Goal: Book appointment/travel/reservation

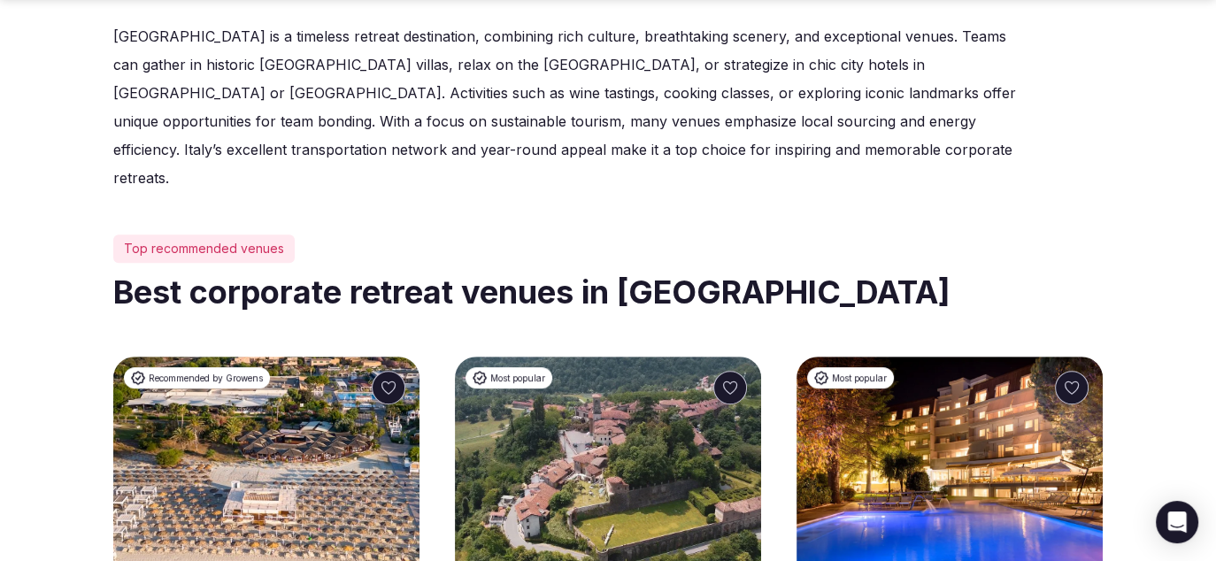
scroll to position [807, 0]
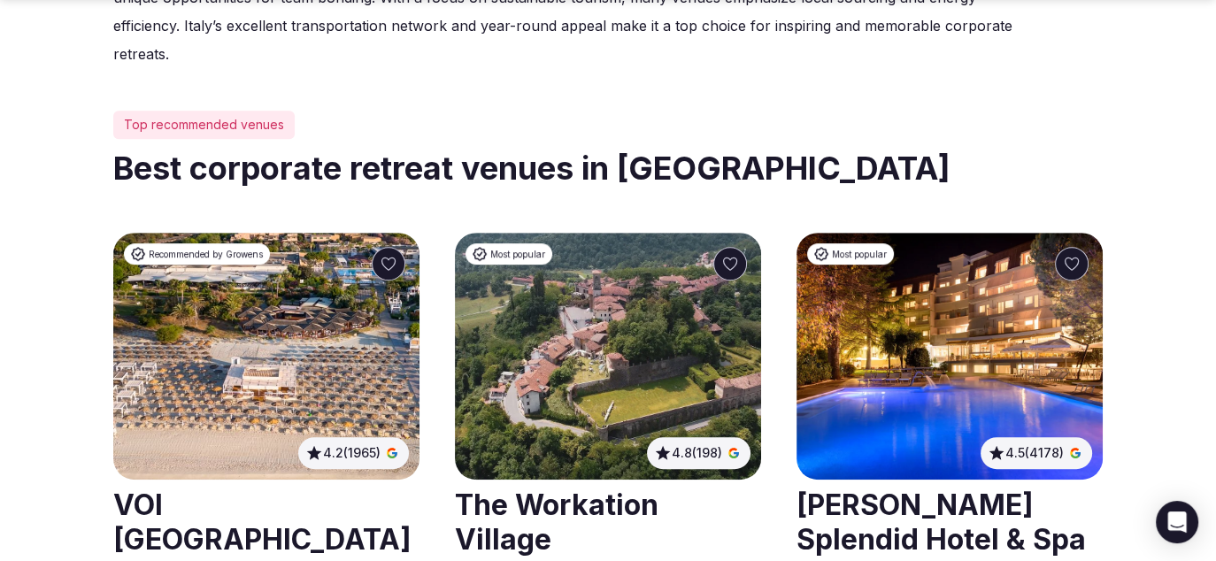
click at [597, 481] on link at bounding box center [608, 520] width 306 height 79
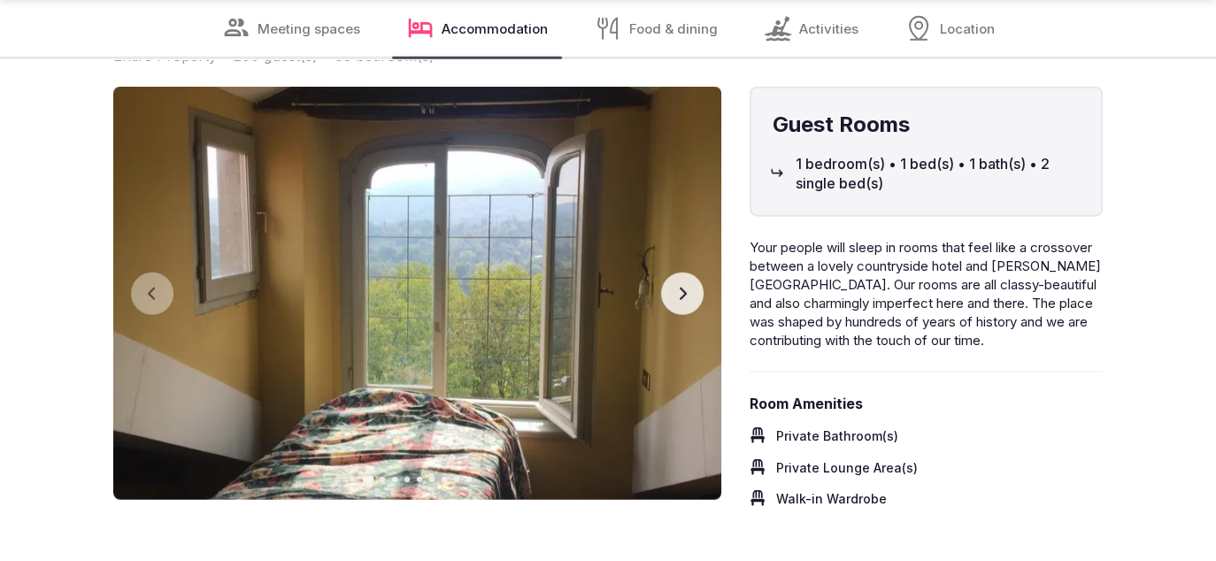
scroll to position [4449, 0]
click at [675, 287] on icon "button" at bounding box center [682, 294] width 14 height 14
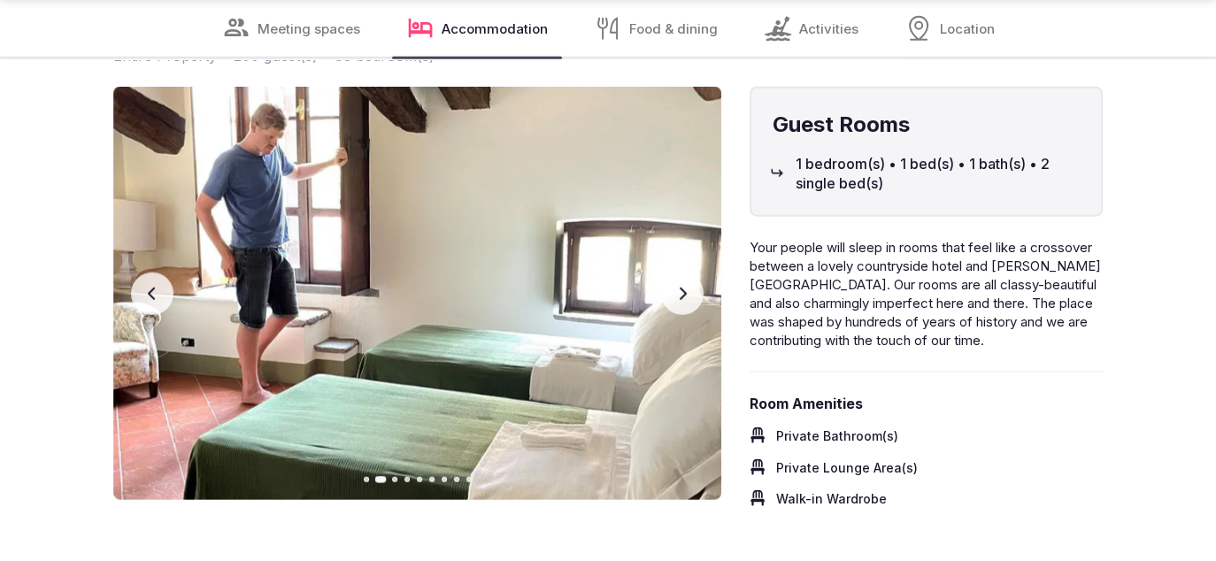
click at [680, 295] on icon "button" at bounding box center [682, 294] width 14 height 14
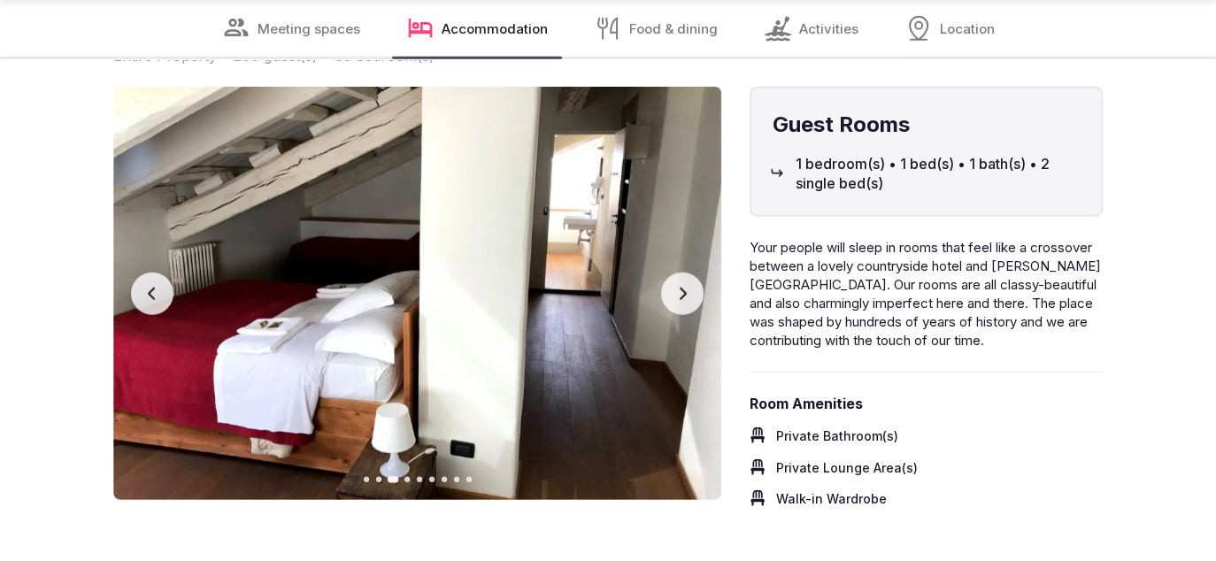
click at [680, 295] on icon "button" at bounding box center [682, 294] width 14 height 14
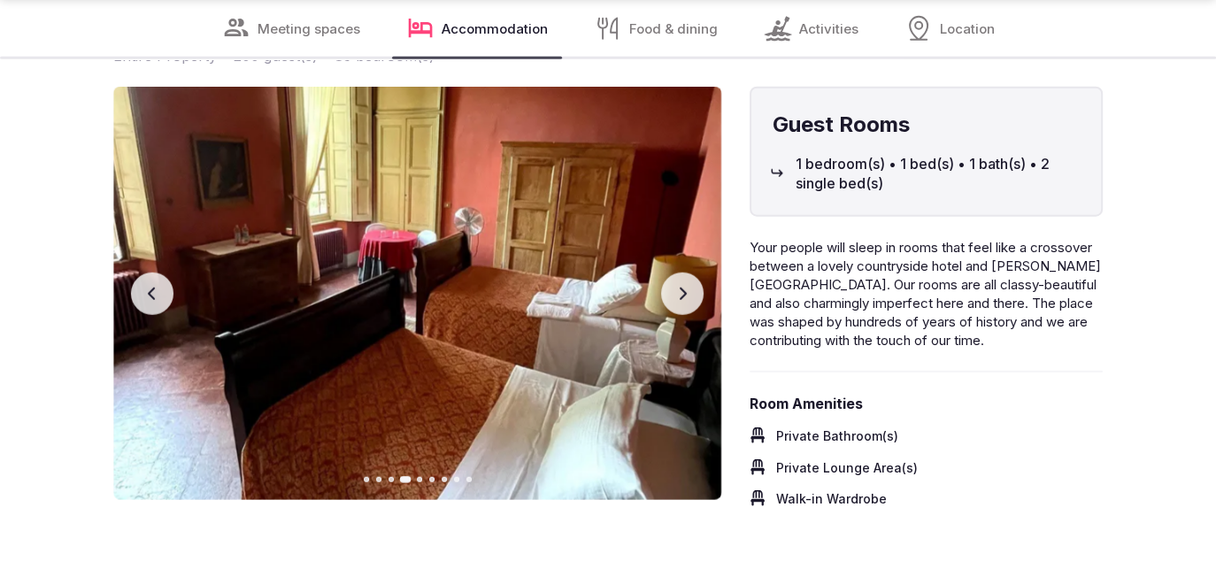
click at [680, 295] on icon "button" at bounding box center [682, 294] width 14 height 14
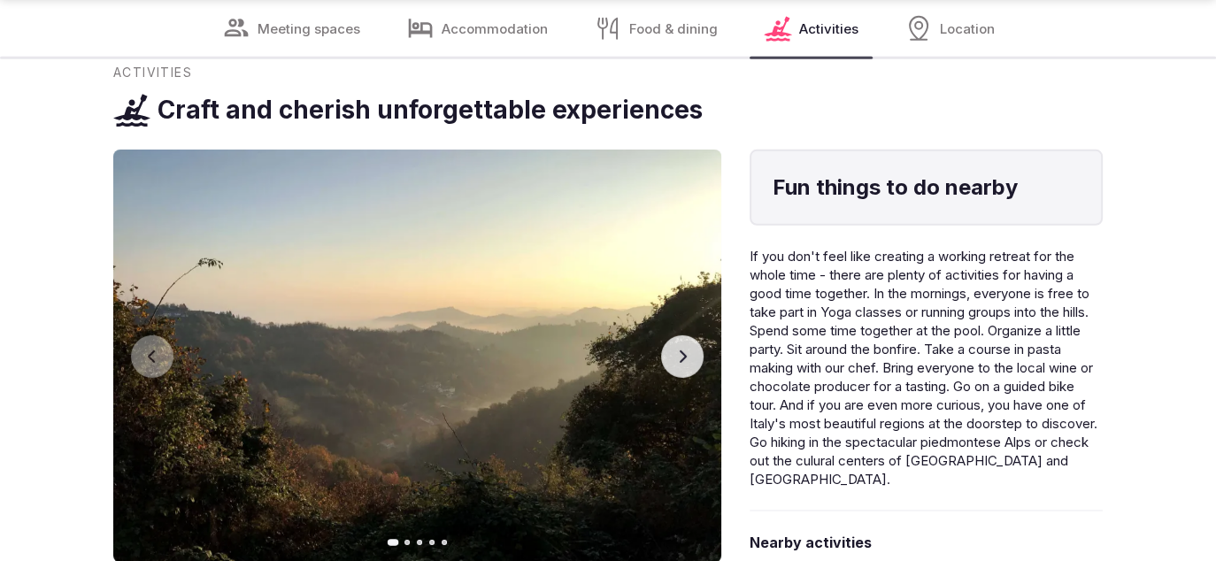
scroll to position [5581, 0]
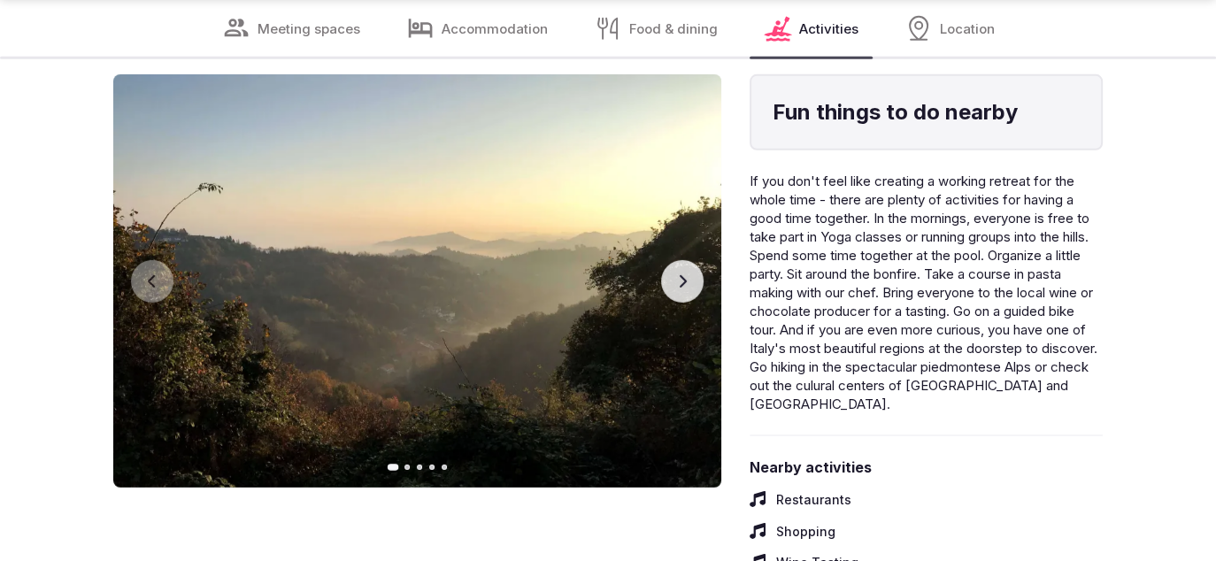
click at [666, 275] on button "Next slide" at bounding box center [682, 281] width 42 height 42
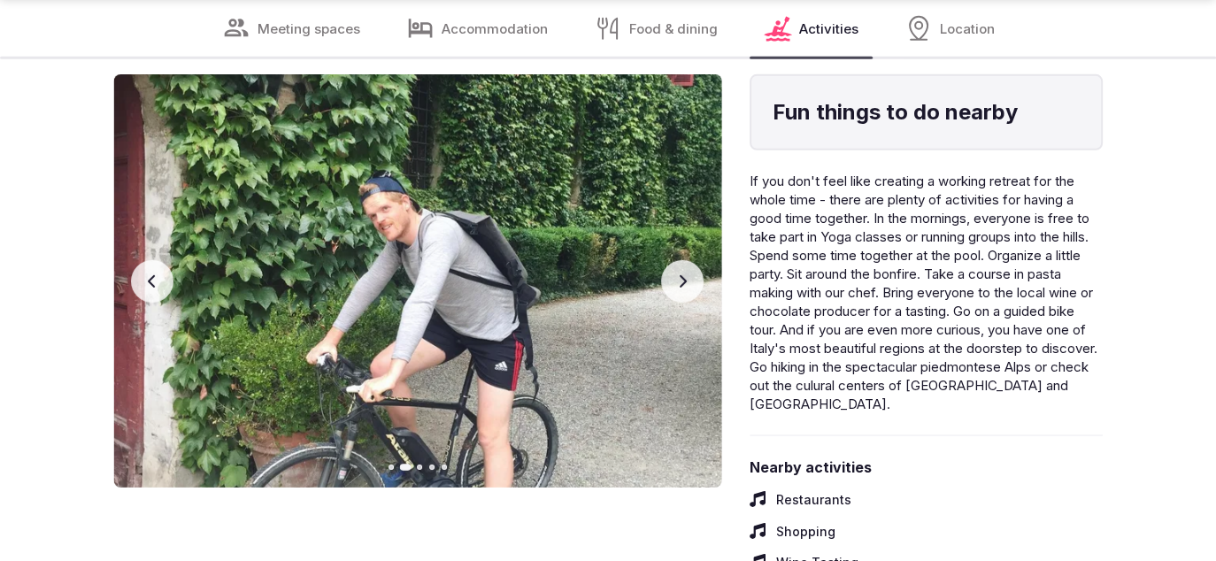
click at [666, 275] on button "Next slide" at bounding box center [682, 281] width 42 height 42
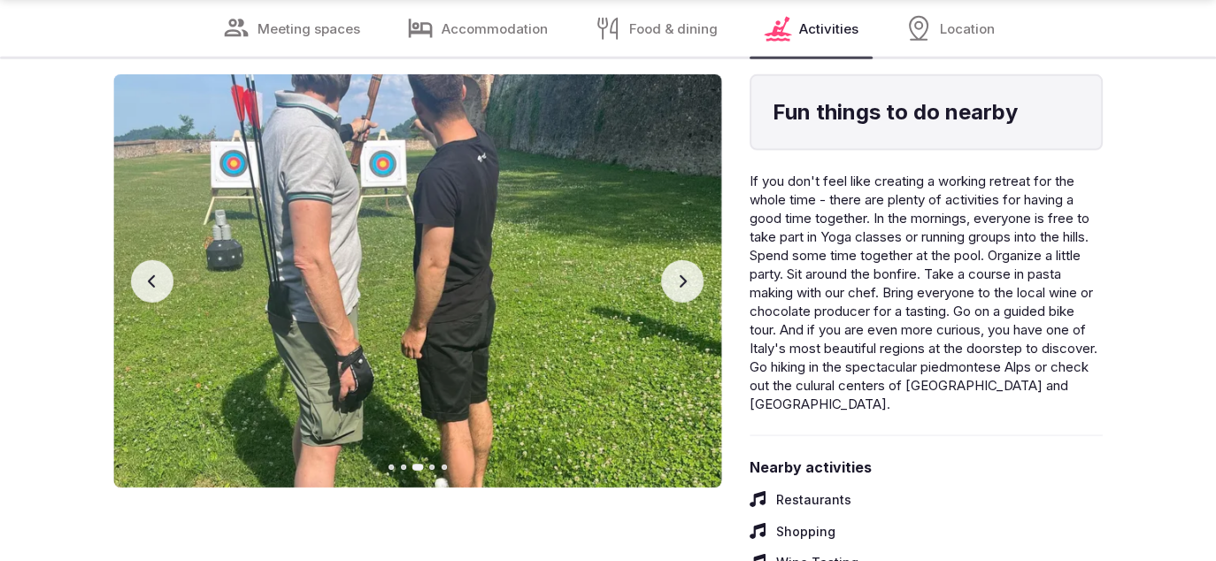
click at [666, 275] on button "Next slide" at bounding box center [682, 281] width 42 height 42
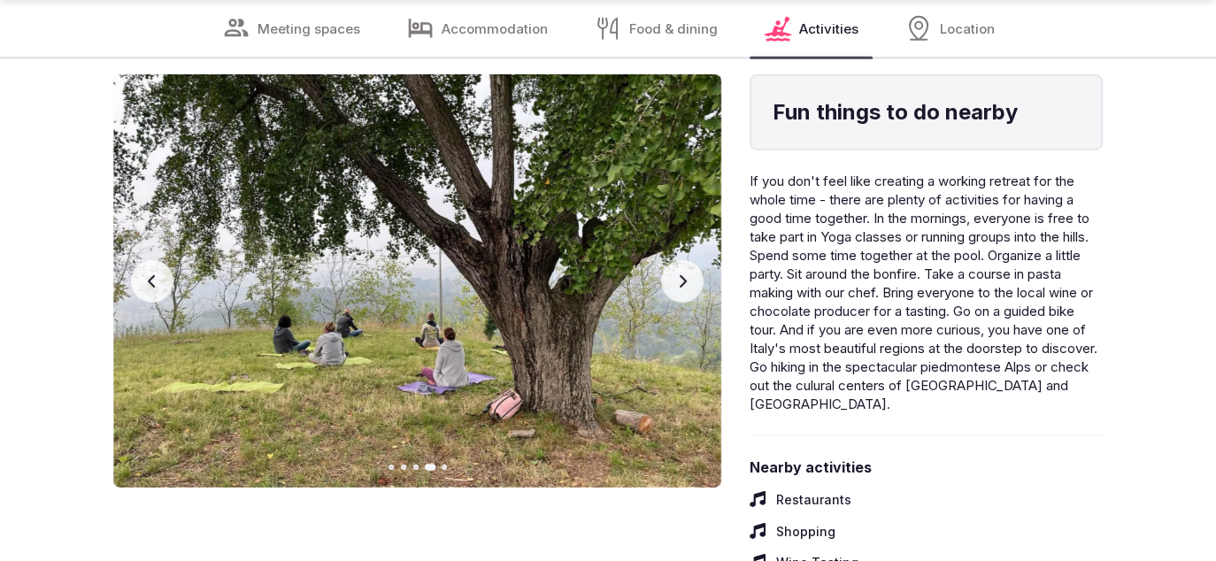
click at [678, 275] on icon "button" at bounding box center [682, 281] width 14 height 14
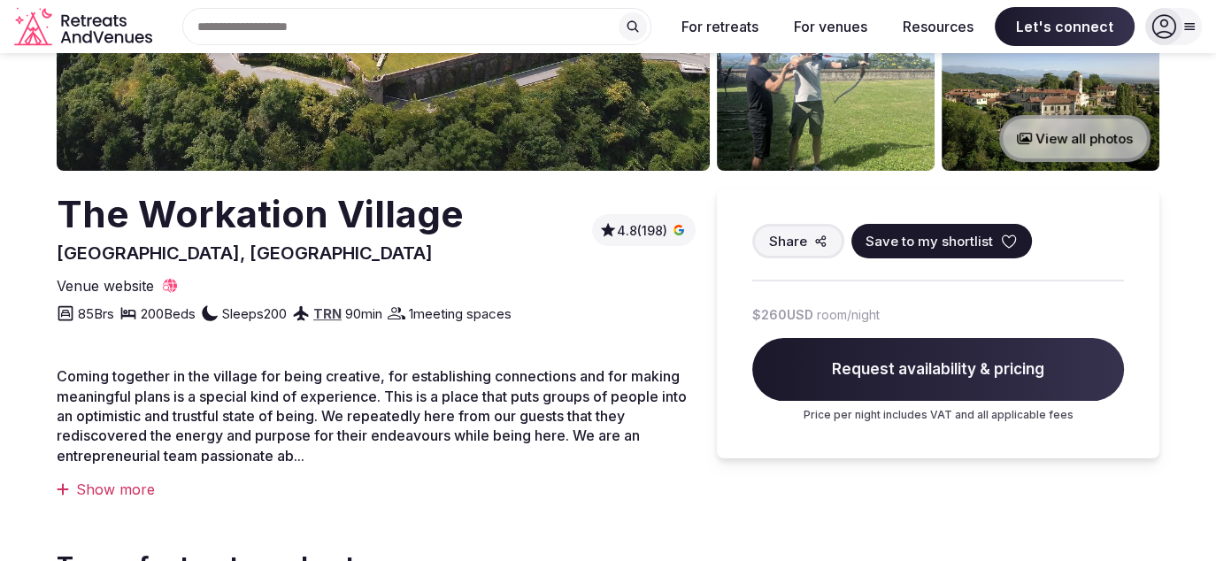
scroll to position [0, 0]
